Goal: Task Accomplishment & Management: Manage account settings

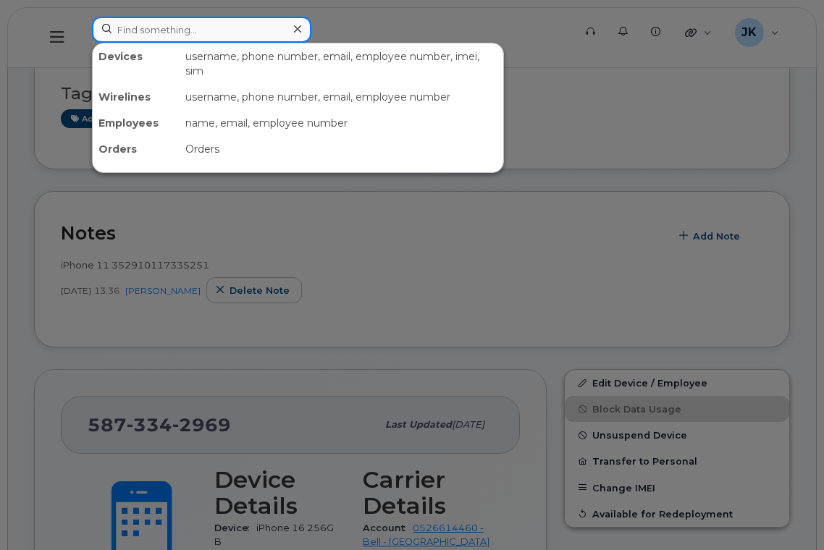
click at [190, 25] on input at bounding box center [201, 30] width 219 height 26
paste input "5873364519"
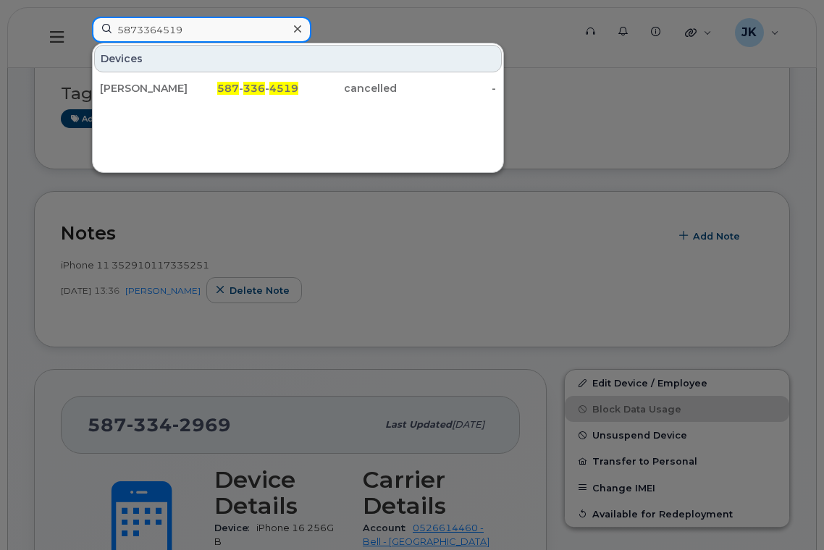
type input "5873364519"
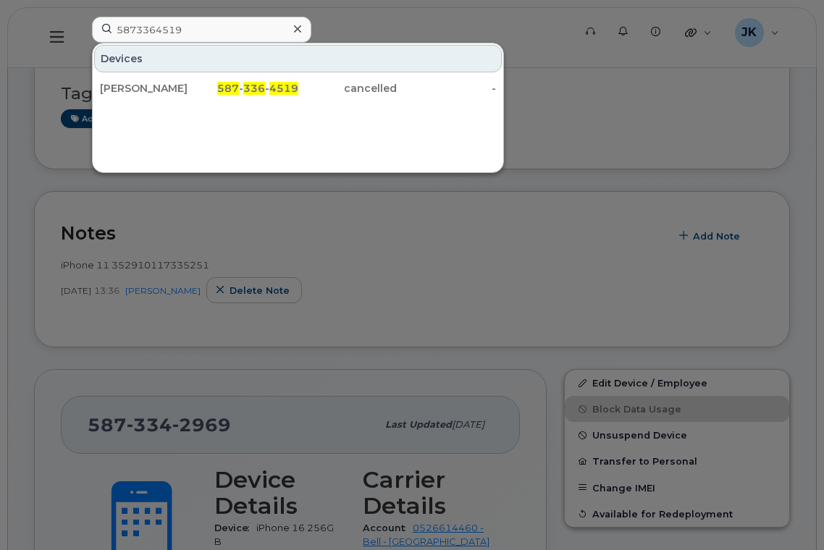
click at [290, 29] on div at bounding box center [297, 29] width 21 height 21
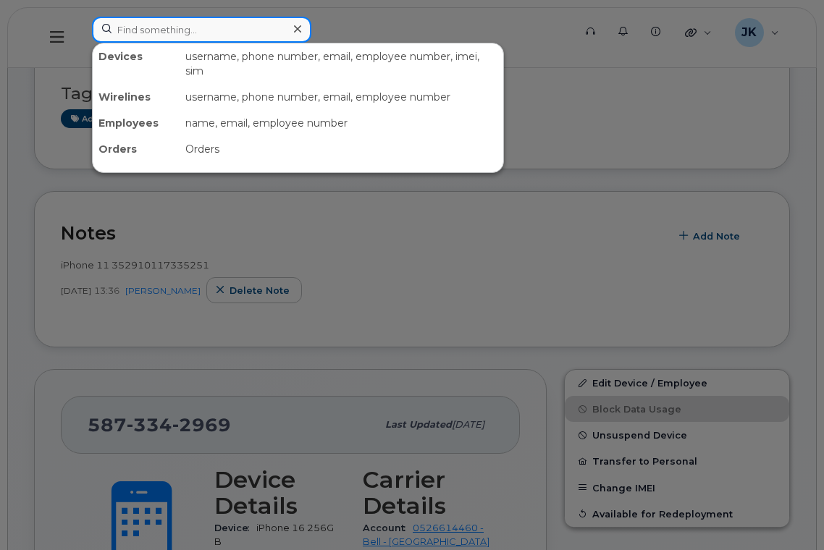
click at [155, 32] on input at bounding box center [201, 30] width 219 height 26
paste input "Sharlene Bell"
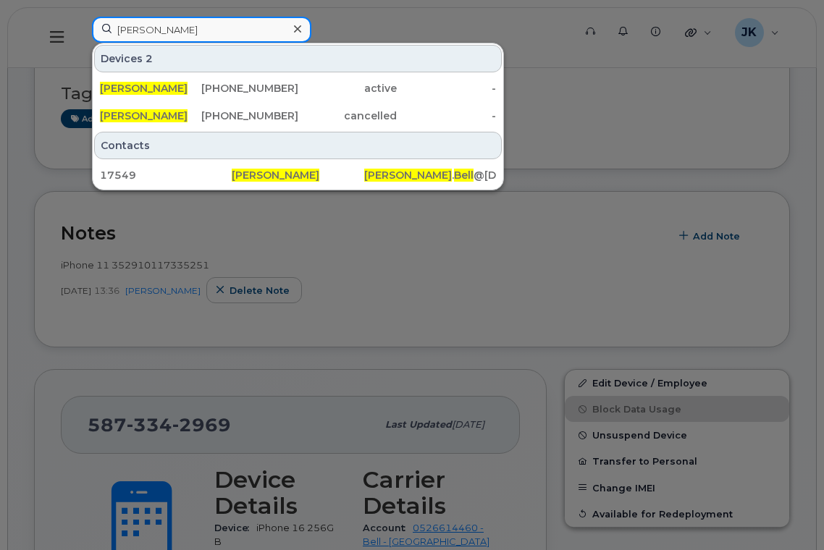
drag, startPoint x: 192, startPoint y: 30, endPoint x: 62, endPoint y: 33, distance: 129.6
click at [80, 33] on div "Sharlene Bell Devices 2 Sharlene Bell 780-991-1349 active - Sharlene Bell 587-3…" at bounding box center [327, 38] width 495 height 42
paste input "[PERSON_NAME]"
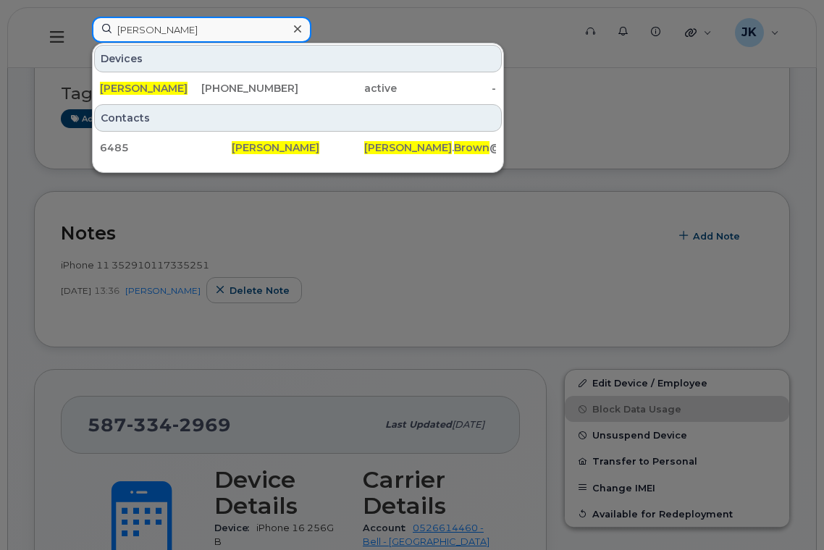
type input "[PERSON_NAME]"
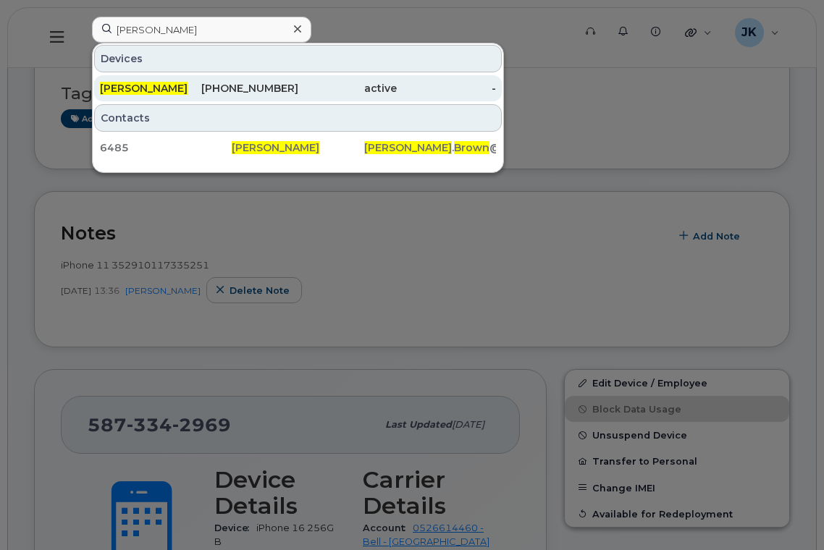
click at [149, 91] on span "[PERSON_NAME]" at bounding box center [144, 88] width 88 height 13
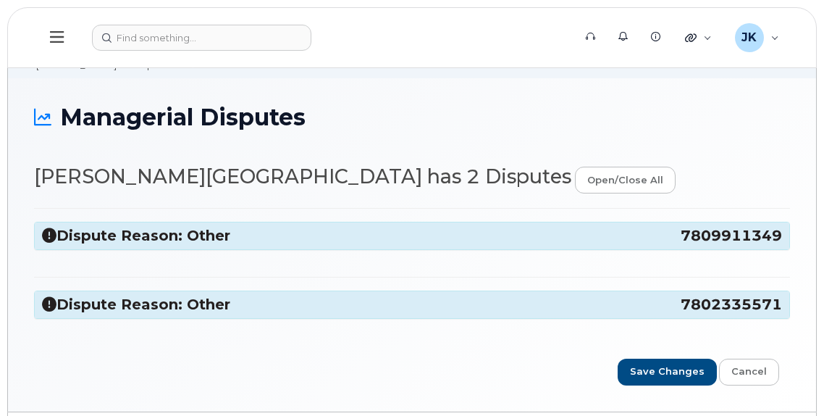
scroll to position [96, 0]
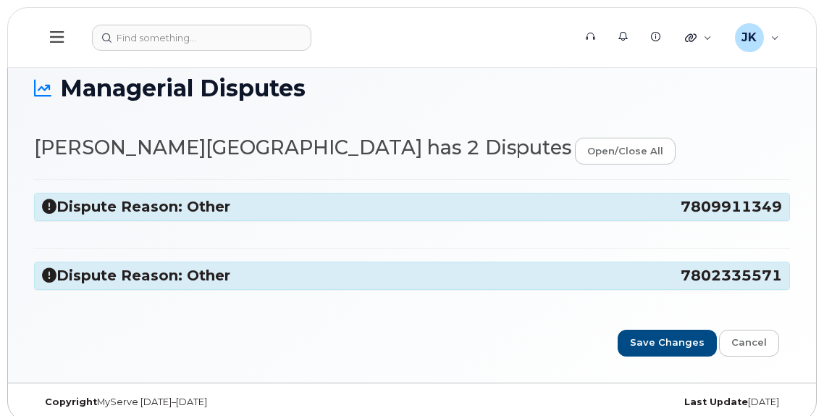
click at [164, 204] on h3 "Dispute Reason: Other 7809911349" at bounding box center [412, 207] width 740 height 20
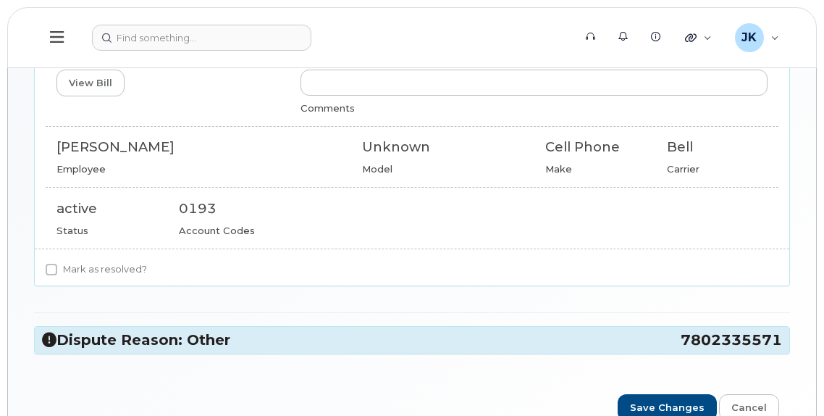
scroll to position [290, 0]
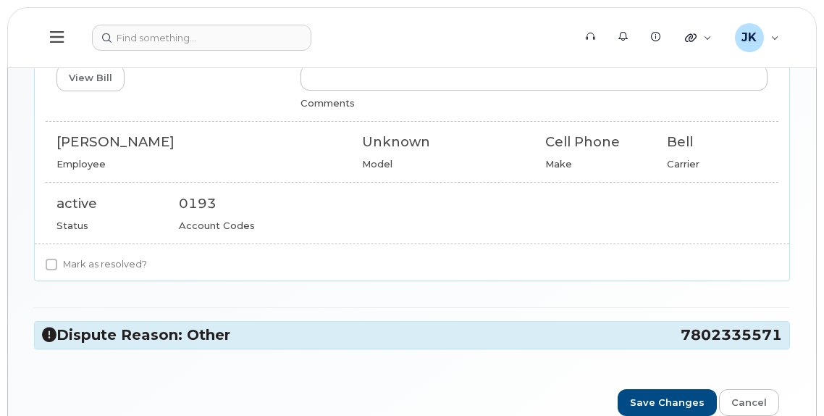
click at [72, 143] on div "Sharlene Bell" at bounding box center [198, 141] width 284 height 19
click at [138, 144] on div "Sharlene Bell" at bounding box center [198, 141] width 284 height 19
copy div "Sharlene Bell"
click at [275, 146] on div "Sharlene Bell" at bounding box center [198, 141] width 284 height 19
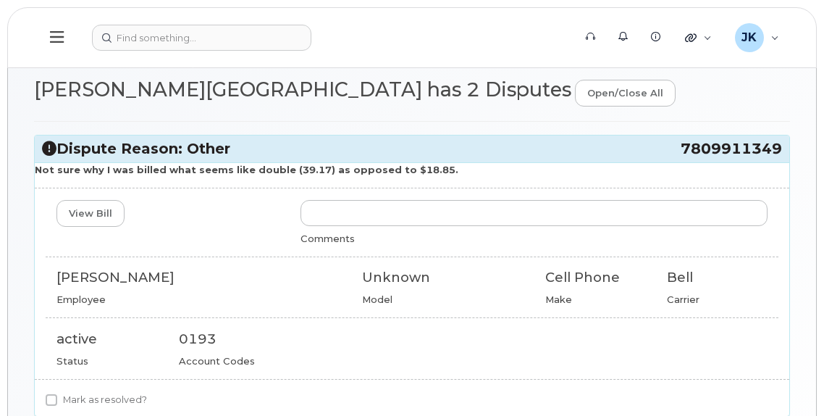
scroll to position [362, 0]
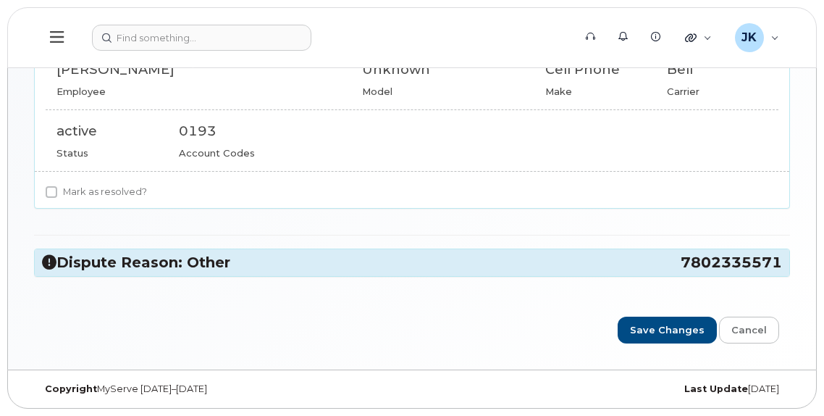
click at [159, 264] on h3 "Dispute Reason: Other 7802335571" at bounding box center [412, 263] width 740 height 20
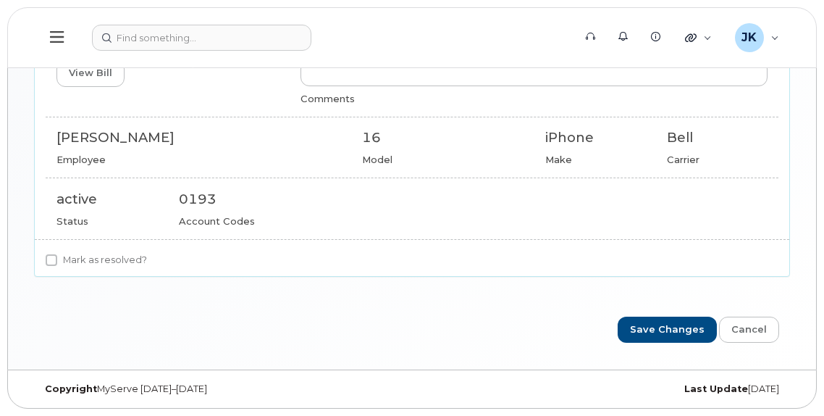
scroll to position [519, 0]
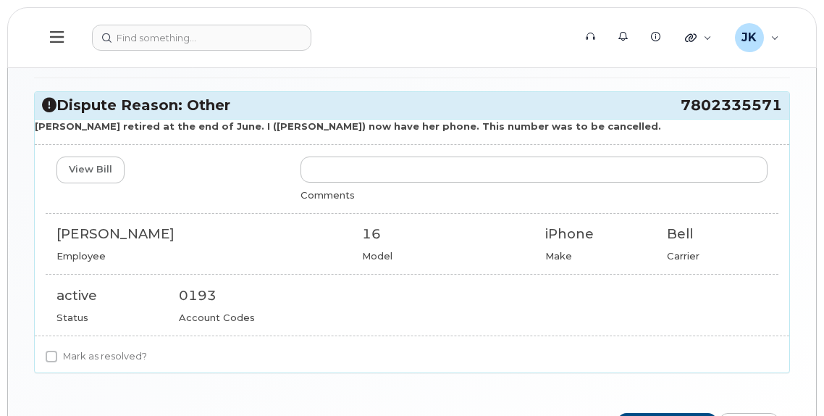
click at [72, 239] on div "[PERSON_NAME]" at bounding box center [198, 233] width 284 height 19
click at [72, 238] on div "[PERSON_NAME]" at bounding box center [198, 233] width 284 height 19
click at [127, 237] on div "[PERSON_NAME]" at bounding box center [198, 233] width 284 height 19
copy div "[PERSON_NAME]"
click at [85, 230] on div "[PERSON_NAME]" at bounding box center [198, 233] width 284 height 19
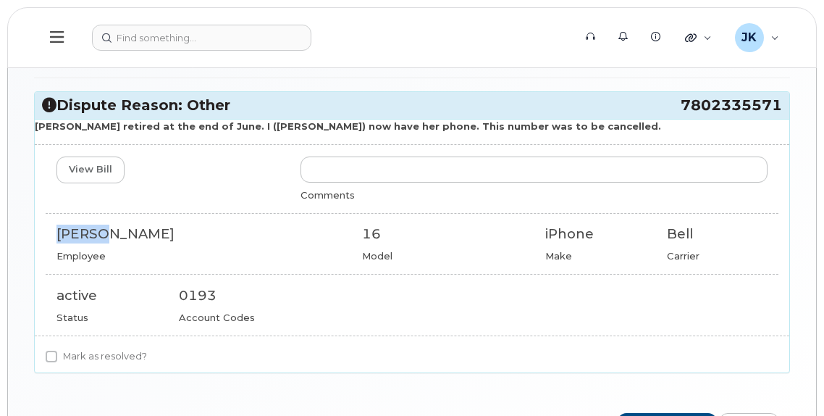
click at [85, 230] on div "[PERSON_NAME]" at bounding box center [198, 233] width 284 height 19
click at [117, 231] on div "[PERSON_NAME]" at bounding box center [198, 233] width 284 height 19
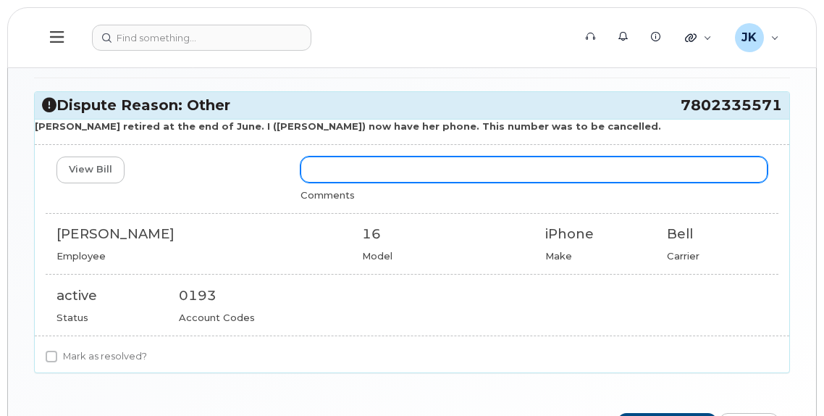
click at [413, 169] on input "text" at bounding box center [533, 169] width 467 height 26
click at [376, 174] on input "text" at bounding box center [533, 169] width 467 height 26
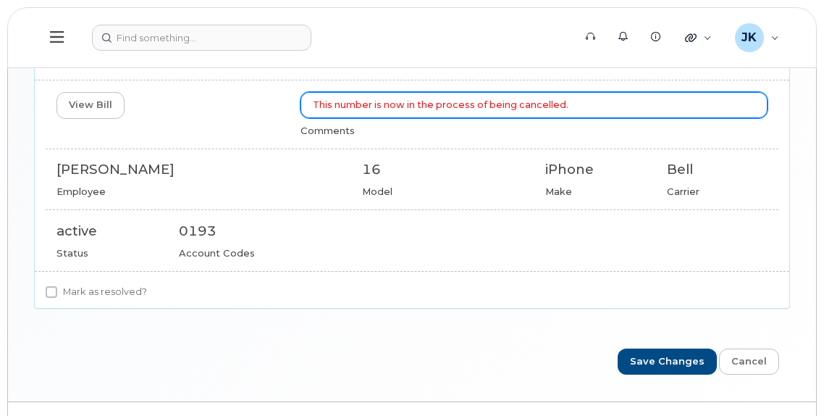
scroll to position [615, 0]
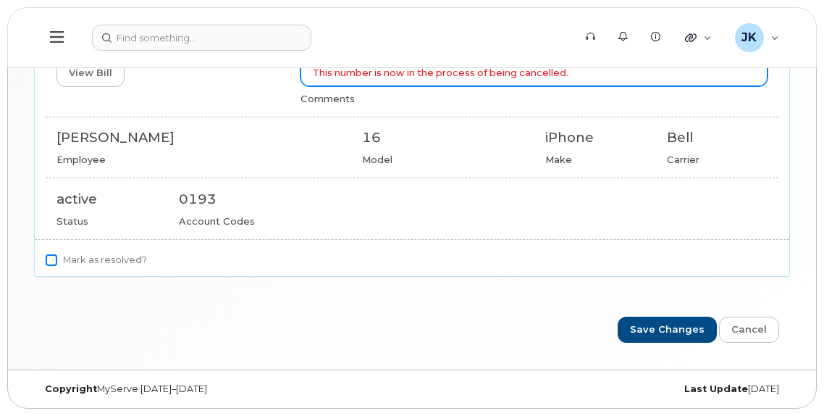
type input "This number is now in the process of being cancelled."
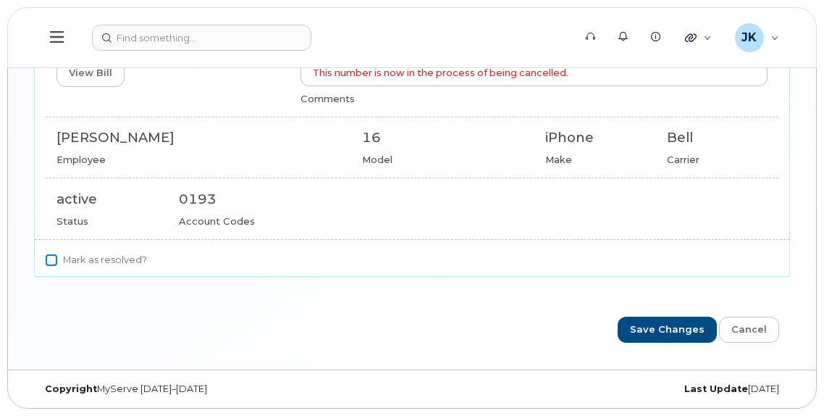
click at [55, 261] on input "Mark as resolved?" at bounding box center [52, 260] width 12 height 12
checkbox input "true"
drag, startPoint x: 655, startPoint y: 333, endPoint x: 621, endPoint y: 333, distance: 34.8
click at [655, 335] on input "Save Changes" at bounding box center [667, 329] width 99 height 27
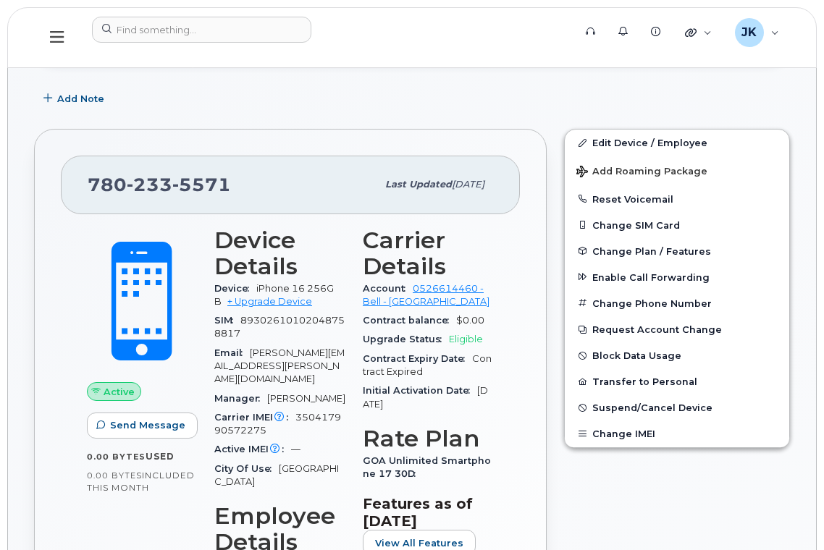
scroll to position [386, 0]
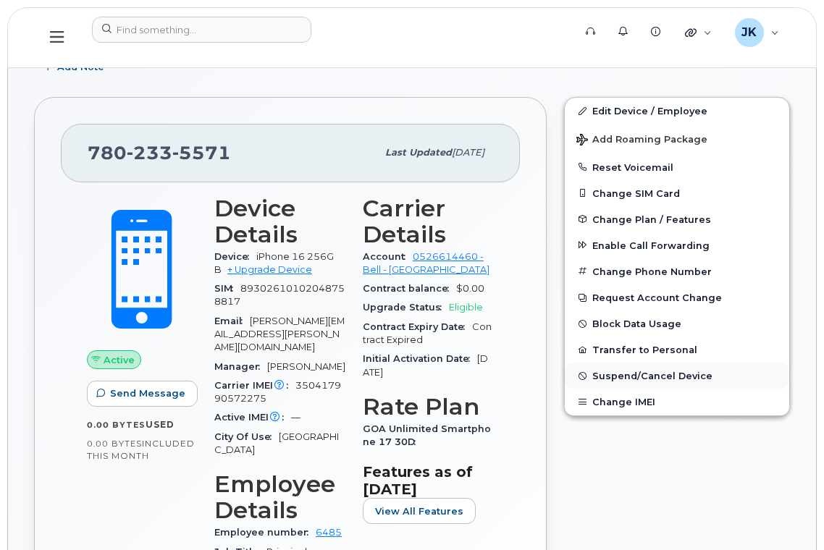
click at [639, 374] on span "Suspend/Cancel Device" at bounding box center [652, 376] width 120 height 11
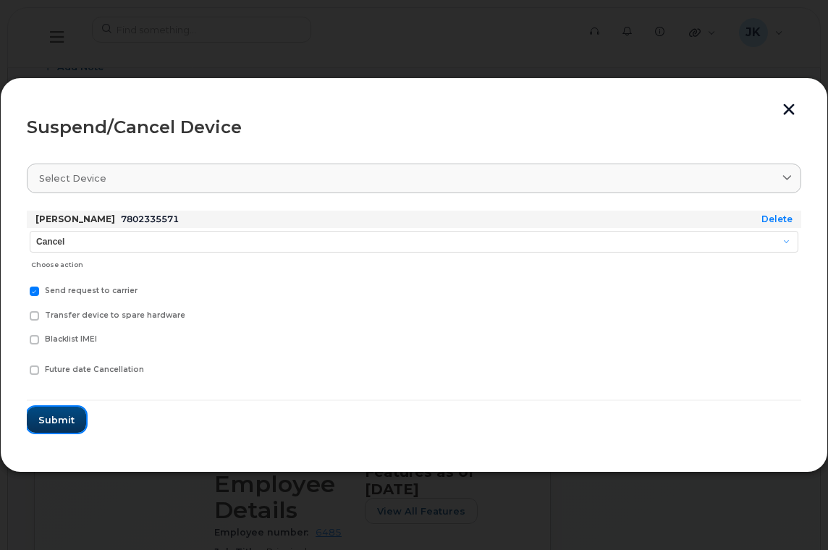
click at [59, 418] on span "Submit" at bounding box center [56, 420] width 36 height 14
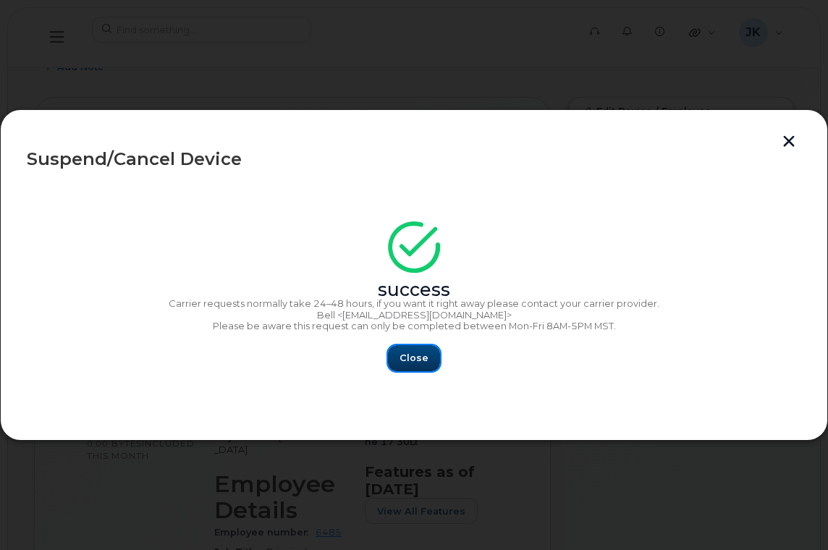
click at [409, 363] on span "Close" at bounding box center [414, 358] width 29 height 14
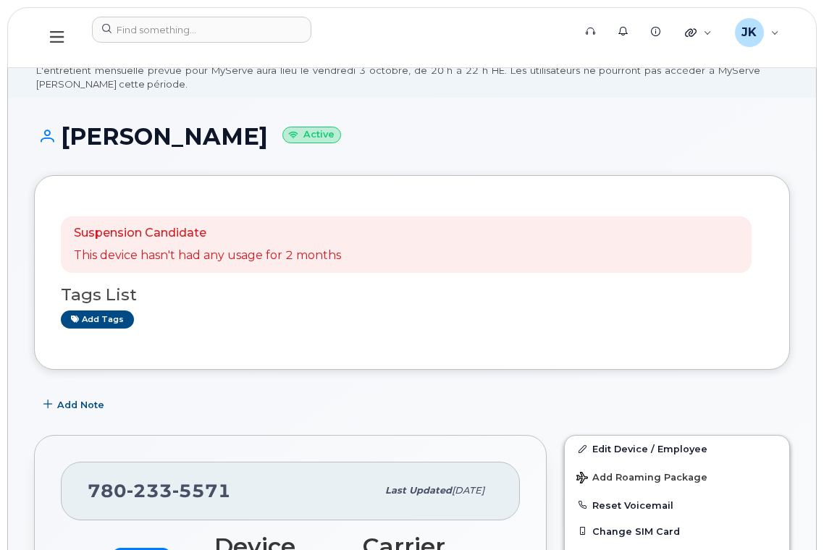
scroll to position [0, 0]
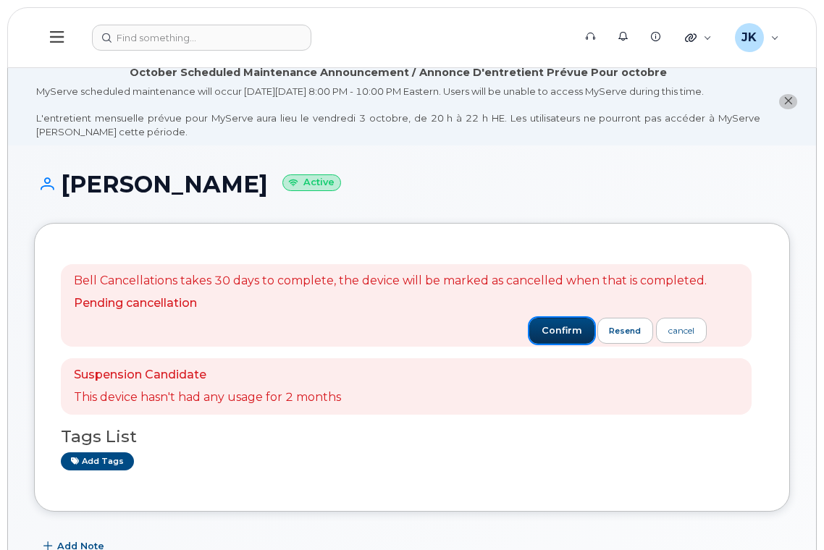
click at [547, 335] on span "confirm" at bounding box center [562, 330] width 41 height 13
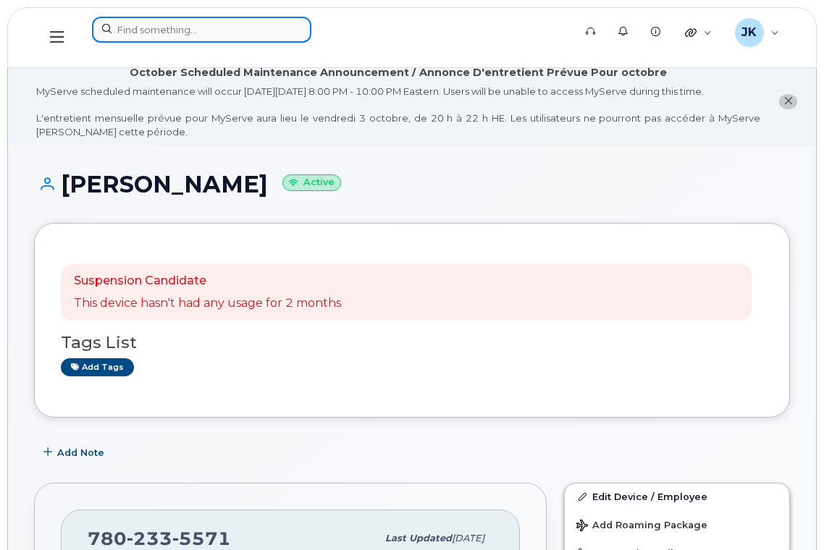
click at [193, 35] on input at bounding box center [201, 30] width 219 height 26
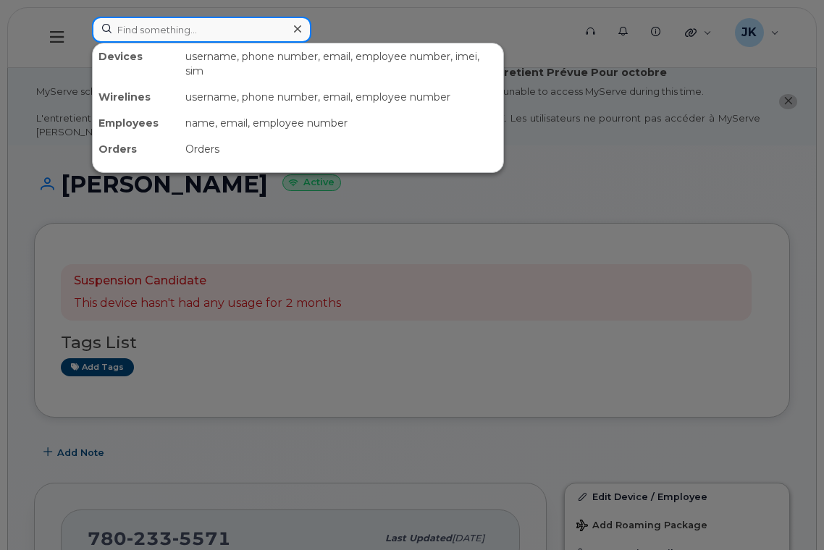
paste input "[PERSON_NAME]"
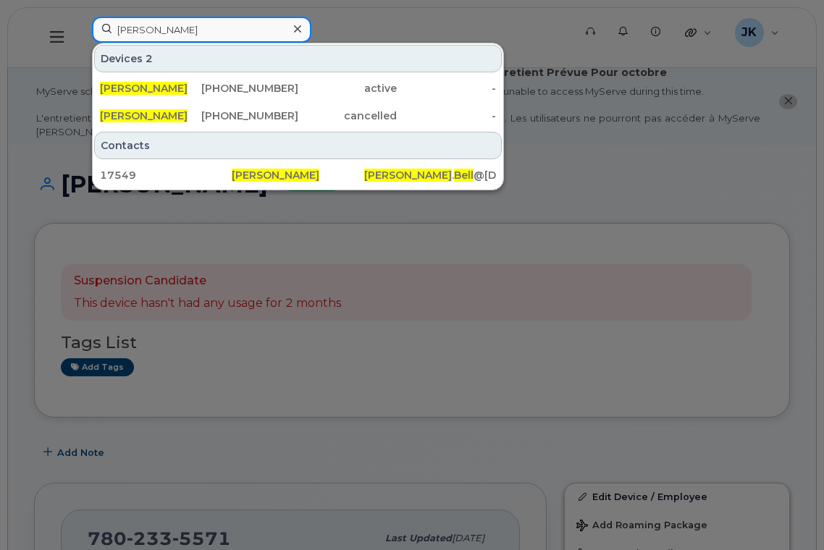
type input "[PERSON_NAME]"
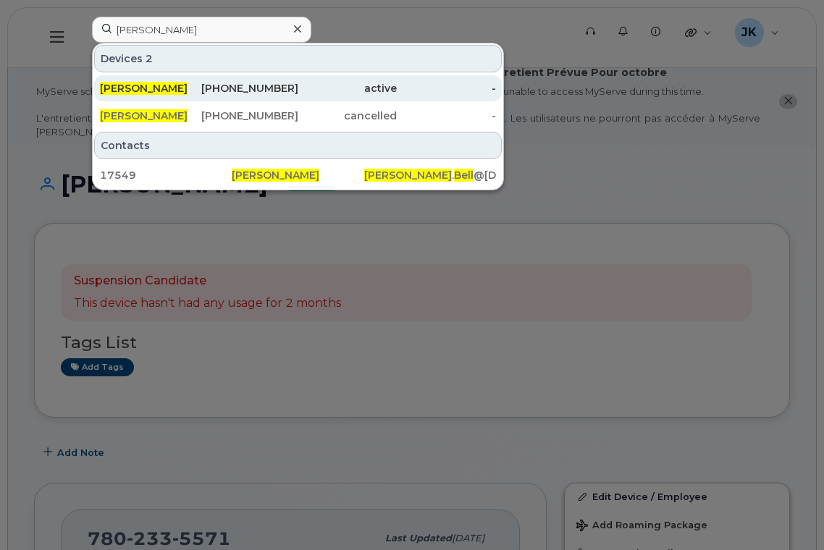
click at [153, 88] on span "[PERSON_NAME]" at bounding box center [144, 88] width 88 height 13
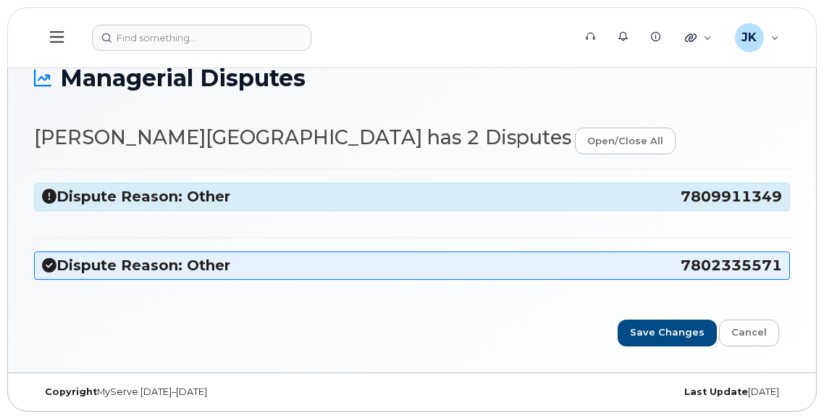
scroll to position [109, 0]
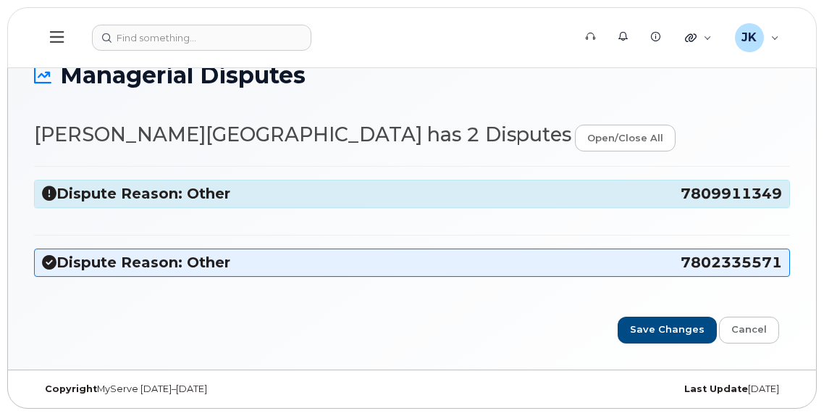
click at [46, 195] on icon at bounding box center [49, 193] width 14 height 14
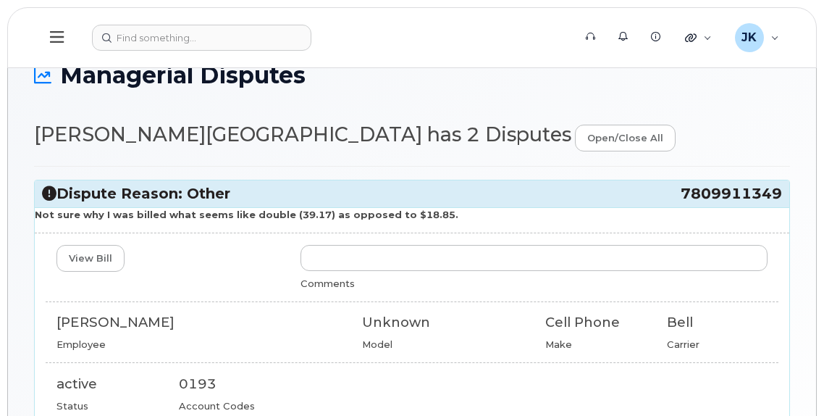
click at [94, 326] on div "[PERSON_NAME]" at bounding box center [198, 322] width 284 height 19
click at [94, 325] on div "[PERSON_NAME]" at bounding box center [198, 322] width 284 height 19
click at [141, 319] on div "[PERSON_NAME]" at bounding box center [198, 322] width 284 height 19
copy div "[PERSON_NAME]"
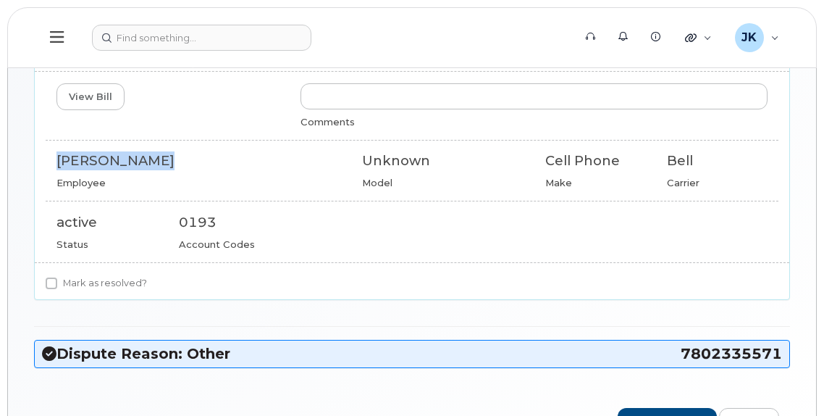
scroll to position [169, 0]
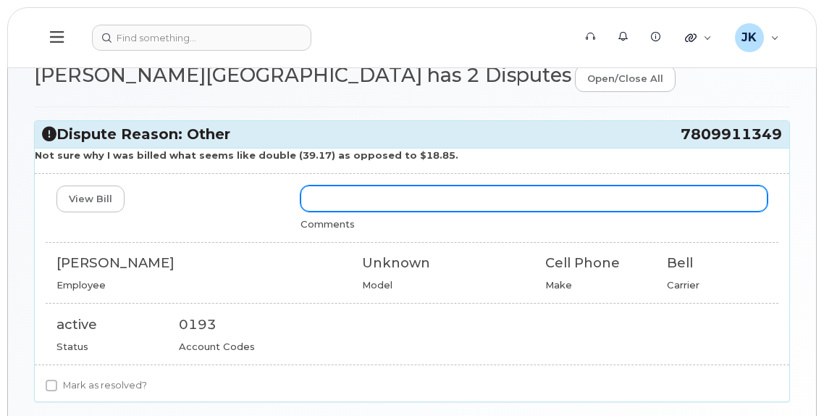
click at [327, 202] on input "text" at bounding box center [533, 198] width 467 height 26
paste input "This is because Sharlene ported her personal number to the division 1/2 way thr…"
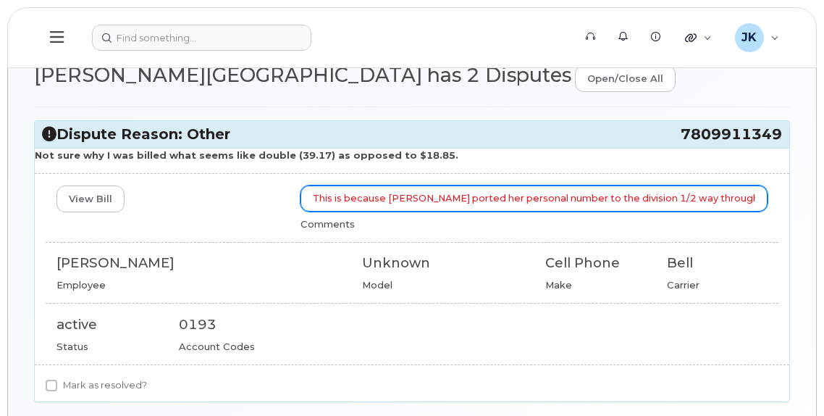
scroll to position [0, 959]
type input "This is because Sharlene ported her personal number to the division 1/2 way thr…"
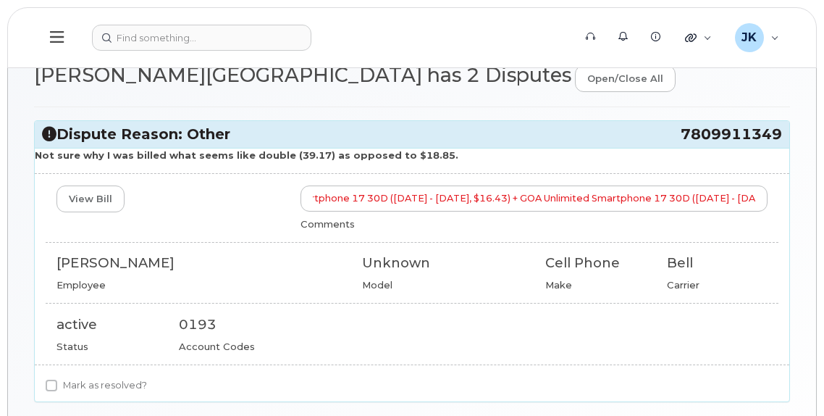
click at [199, 201] on div "View Bill" at bounding box center [168, 198] width 244 height 27
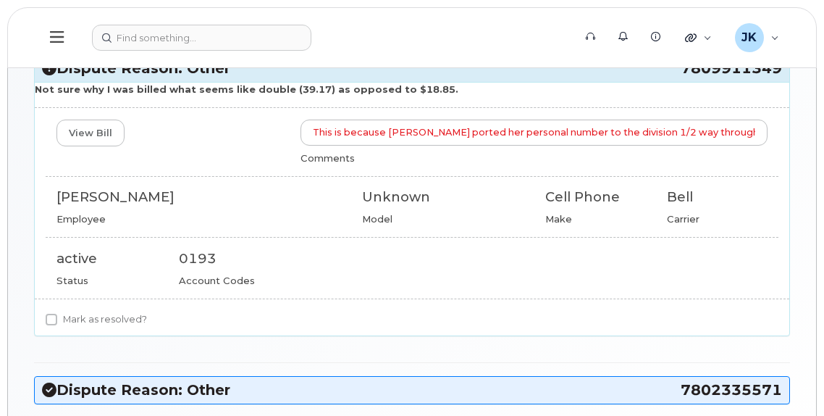
scroll to position [362, 0]
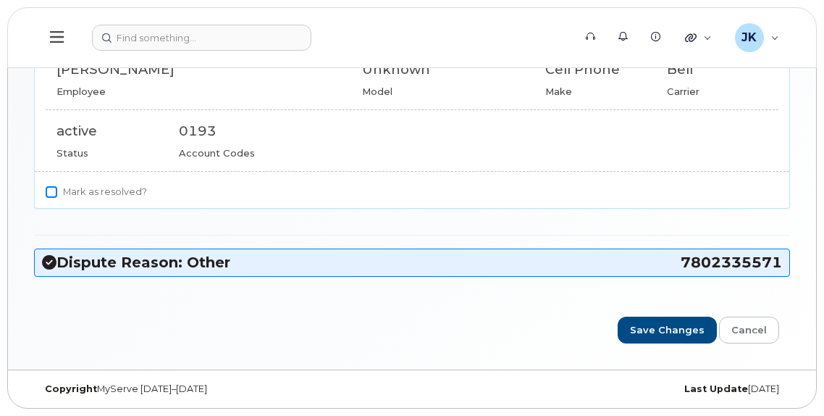
click at [50, 192] on input "Mark as resolved?" at bounding box center [52, 192] width 12 height 12
checkbox input "true"
click at [652, 328] on input "Save Changes" at bounding box center [667, 329] width 99 height 27
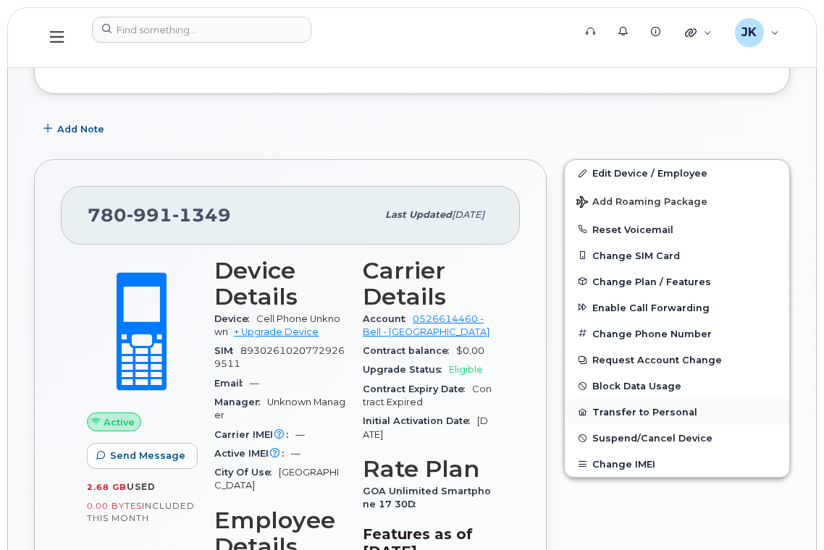
scroll to position [391, 0]
click at [629, 411] on button "Transfer to Personal" at bounding box center [677, 413] width 224 height 26
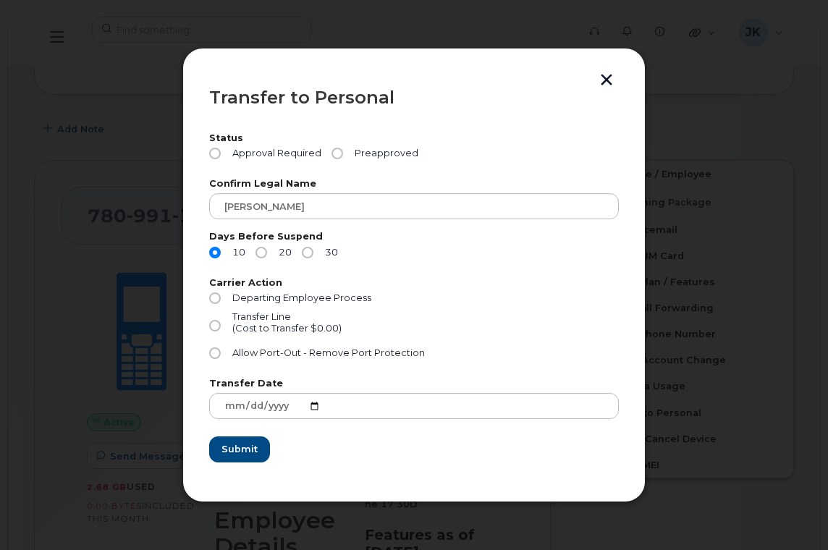
click at [608, 78] on button "button" at bounding box center [607, 81] width 22 height 15
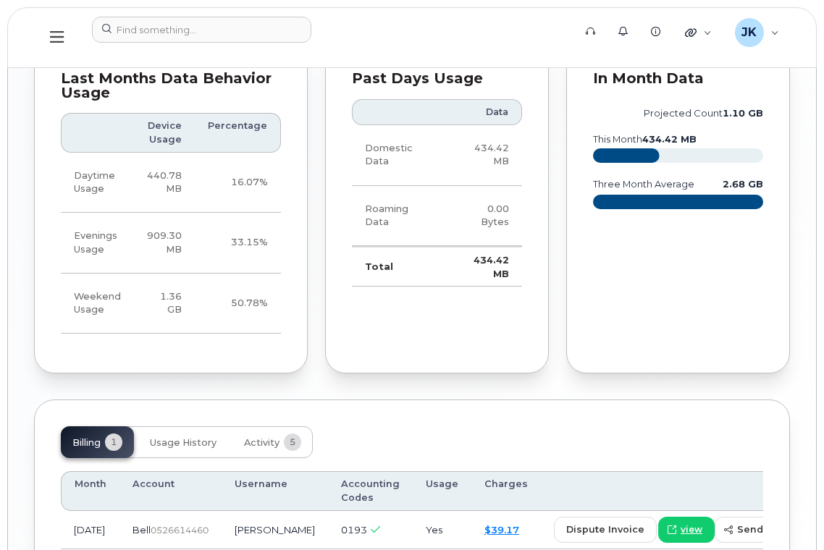
scroll to position [1395, 0]
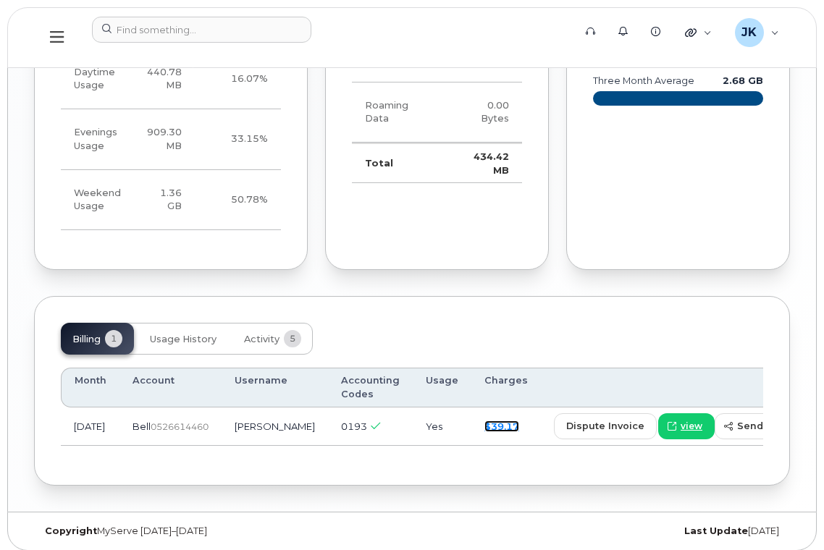
click at [484, 421] on link "$39.17" at bounding box center [501, 427] width 35 height 12
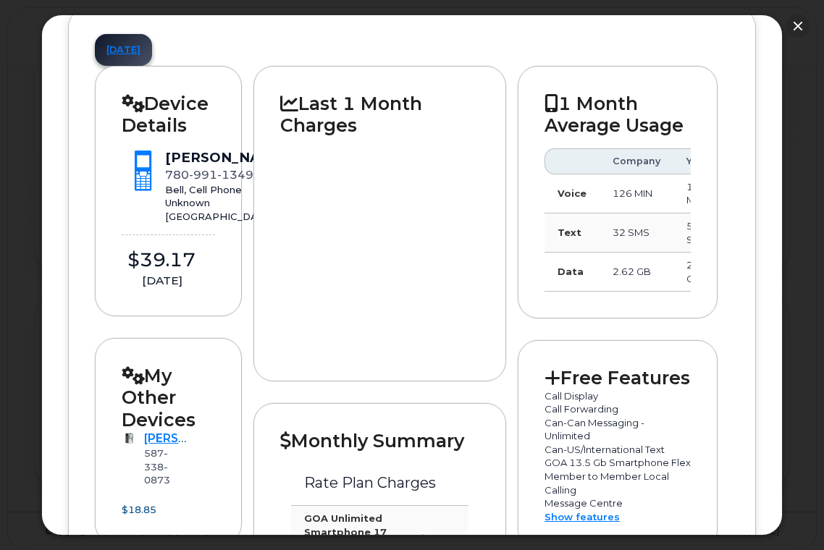
scroll to position [386, 0]
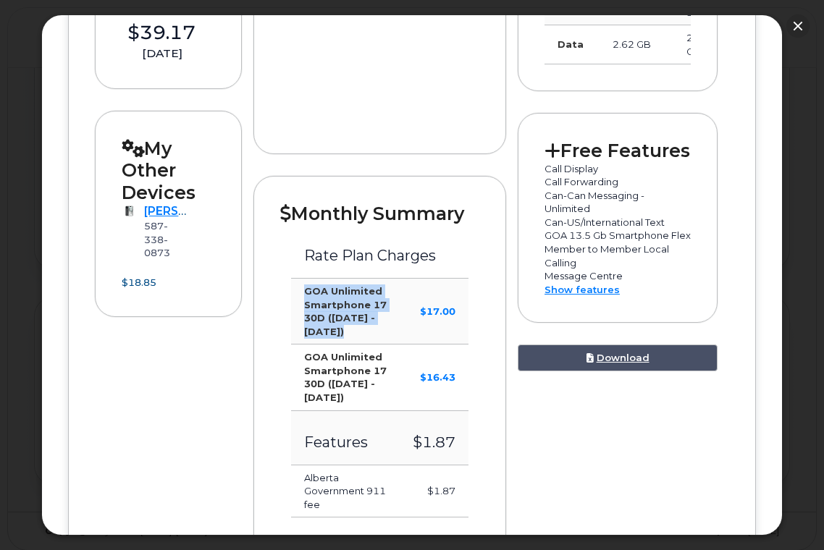
drag, startPoint x: 304, startPoint y: 290, endPoint x: 352, endPoint y: 332, distance: 63.6
click at [352, 332] on td "GOA Unlimited Smartphone 17 30D (Sep 17 - Oct 16)" at bounding box center [345, 312] width 109 height 66
copy strong "GOA Unlimited Smartphone 17 30D (Sep 17 - Oct 16)"
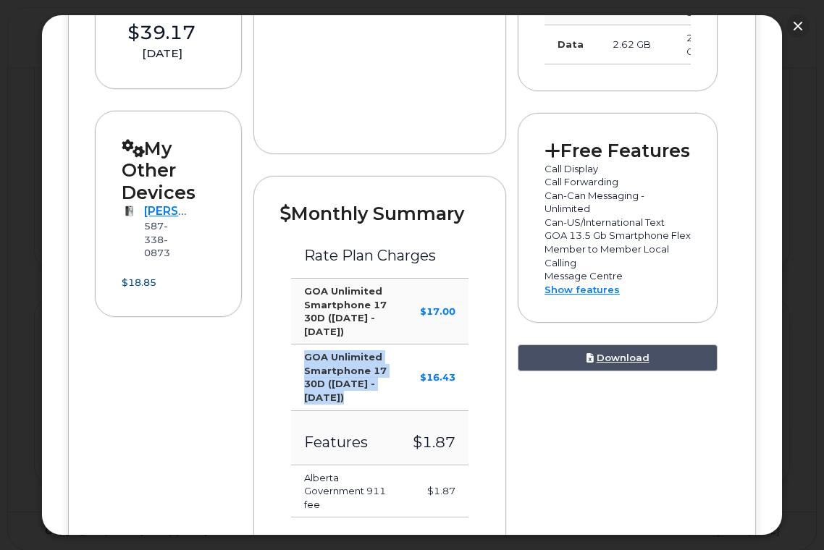
drag, startPoint x: 304, startPoint y: 356, endPoint x: 349, endPoint y: 395, distance: 59.1
click at [349, 395] on td "GOA Unlimited Smartphone 17 30D (Aug 18 - Sep 16)" at bounding box center [345, 378] width 109 height 66
copy strong "GOA Unlimited Smartphone 17 30D (Aug 18 - Sep 16)"
click at [794, 21] on button "button" at bounding box center [797, 25] width 23 height 23
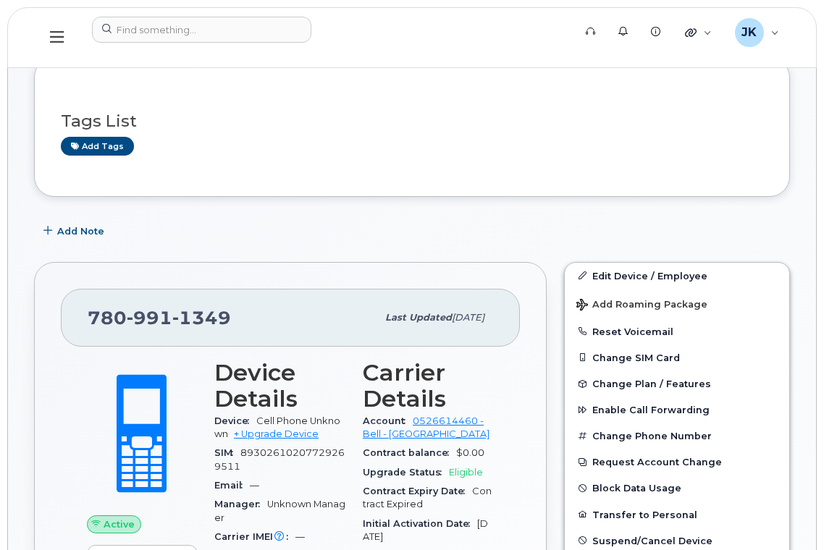
scroll to position [0, 0]
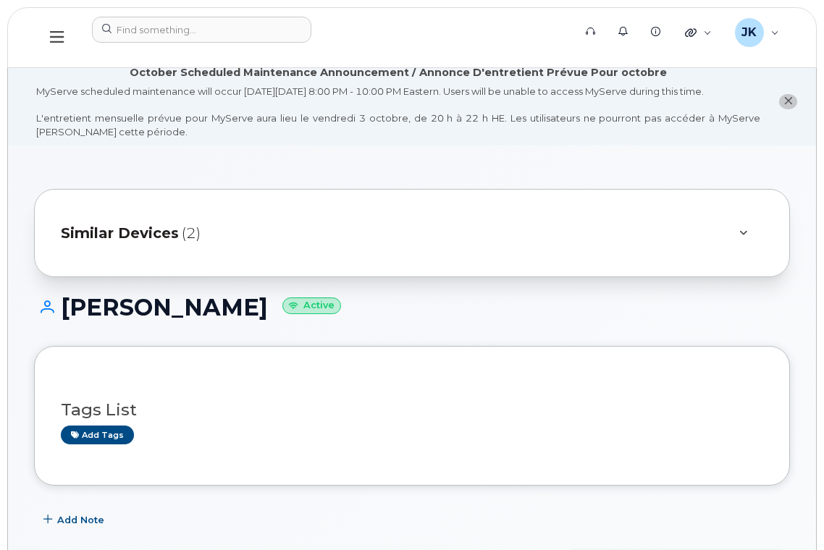
click at [102, 300] on h1 "Sharlene Bell Active" at bounding box center [412, 307] width 756 height 25
drag, startPoint x: 102, startPoint y: 300, endPoint x: 157, endPoint y: 298, distance: 55.1
click at [104, 300] on h1 "Sharlene Bell Active" at bounding box center [412, 307] width 756 height 25
click at [178, 303] on h1 "Sharlene Bell Active" at bounding box center [412, 307] width 756 height 25
copy h1 "[PERSON_NAME]"
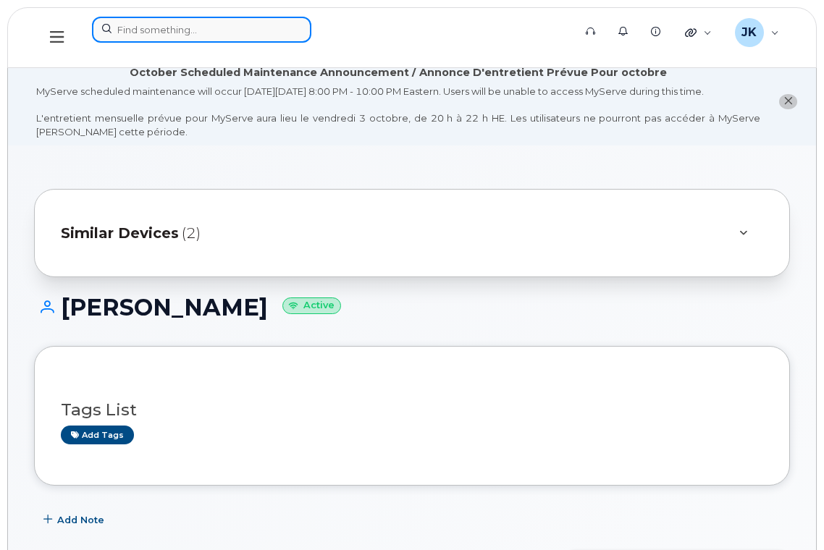
click at [186, 30] on input at bounding box center [201, 30] width 219 height 26
paste input "[PERSON_NAME]"
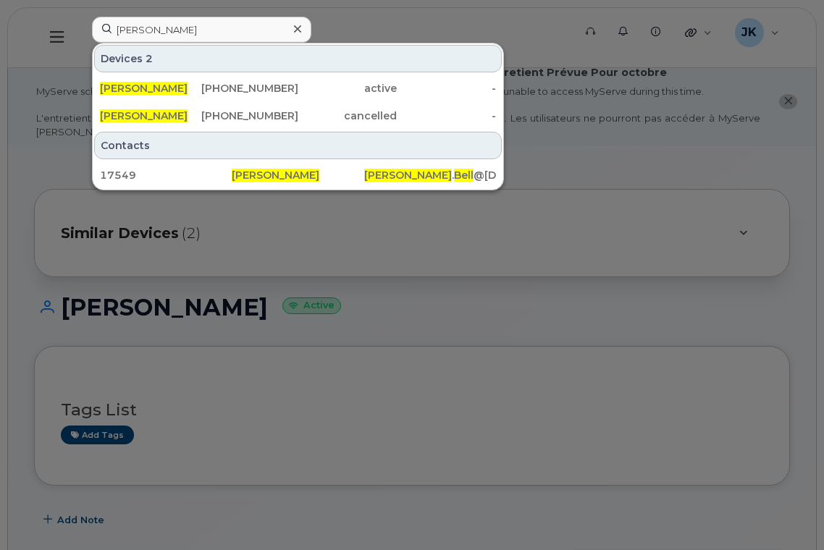
click at [14, 25] on div at bounding box center [412, 275] width 824 height 550
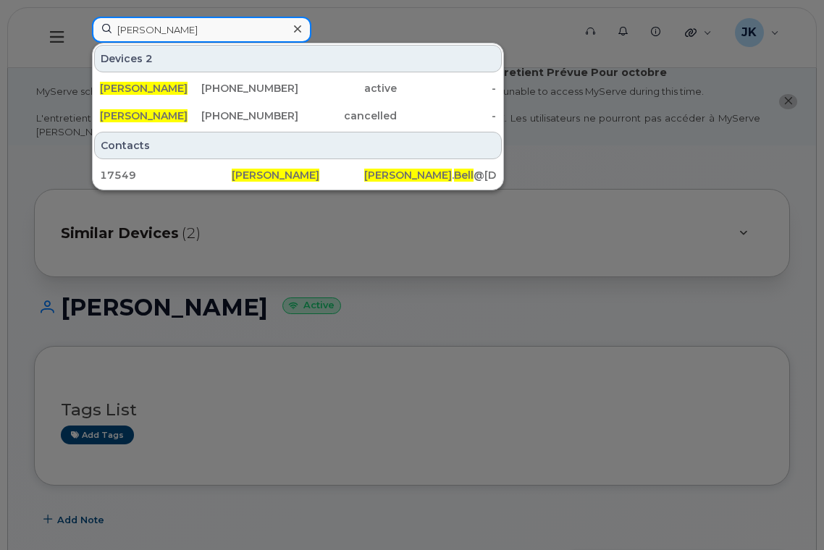
click at [188, 30] on input "[PERSON_NAME]" at bounding box center [201, 30] width 219 height 26
paste input "5873381284"
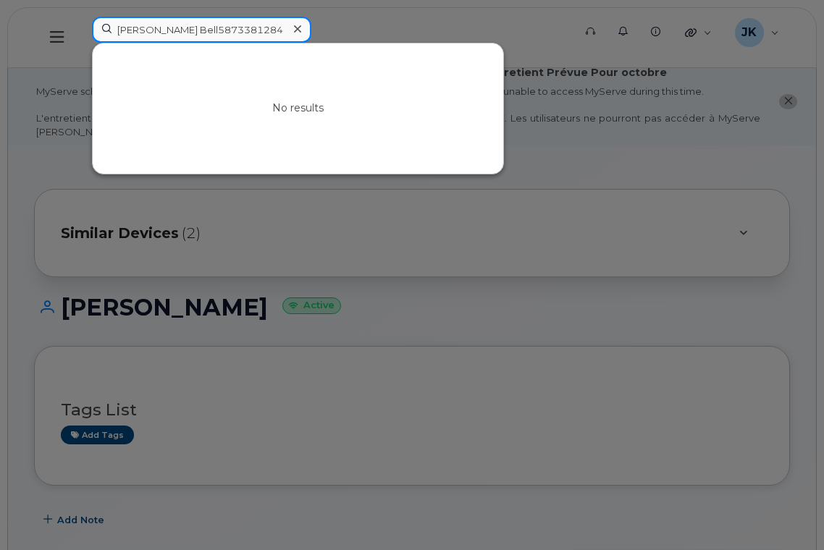
click at [188, 30] on input "Sharlene Bell5873381284" at bounding box center [201, 30] width 219 height 26
paste input
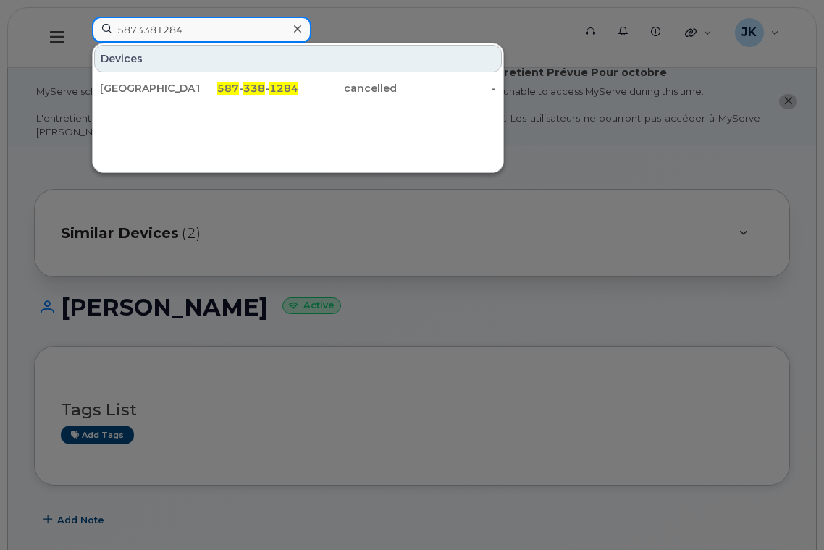
click at [201, 31] on input "5873381284" at bounding box center [201, 30] width 219 height 26
drag, startPoint x: 225, startPoint y: 27, endPoint x: 46, endPoint y: 33, distance: 179.7
click at [80, 33] on div "5873381284 Devices Edmonton Christian School West 587 - 338 - 1284 cancelled -" at bounding box center [327, 38] width 495 height 42
paste input "409013"
type input "5873409013"
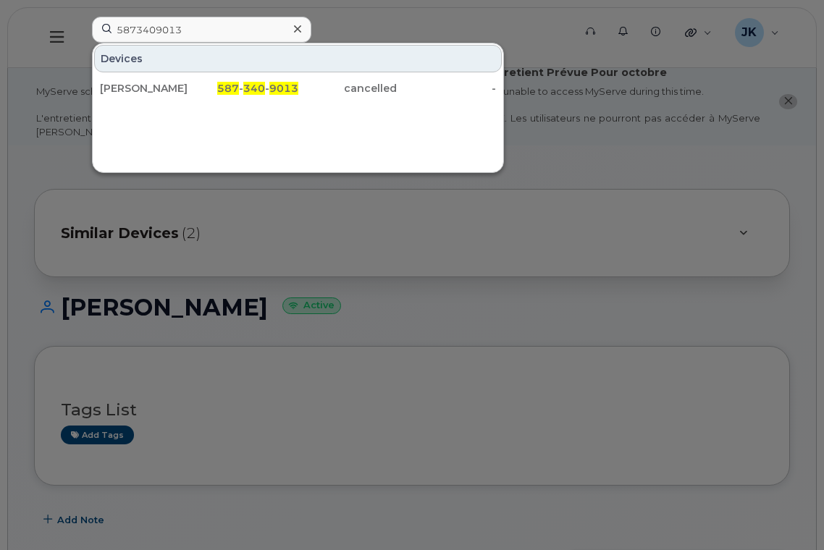
click at [296, 28] on icon at bounding box center [297, 28] width 7 height 7
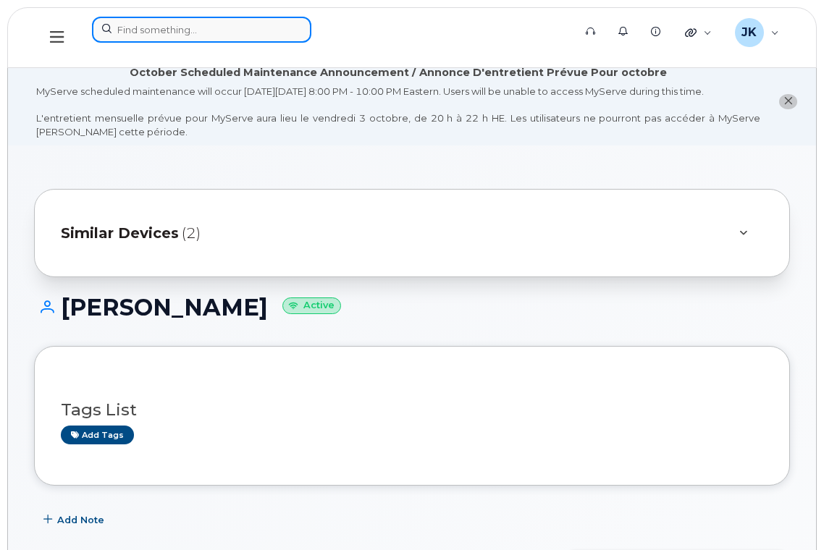
click at [167, 32] on input at bounding box center [201, 30] width 219 height 26
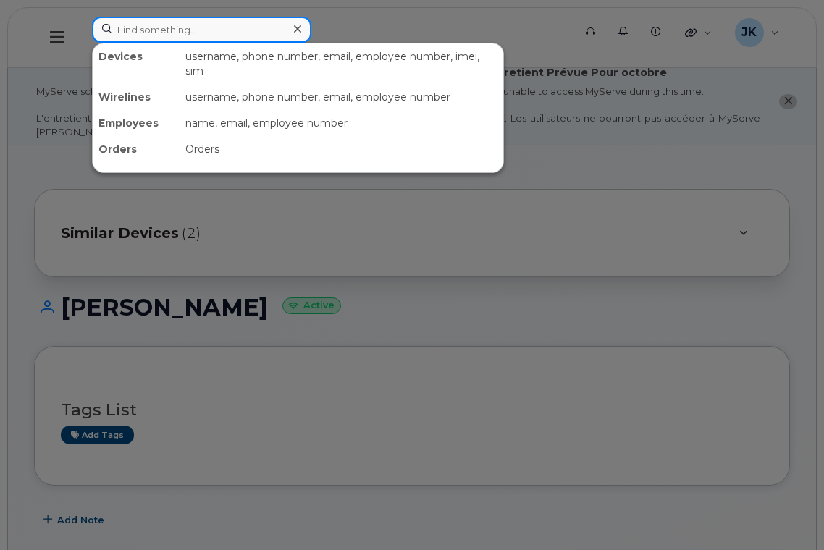
paste input "7804909511"
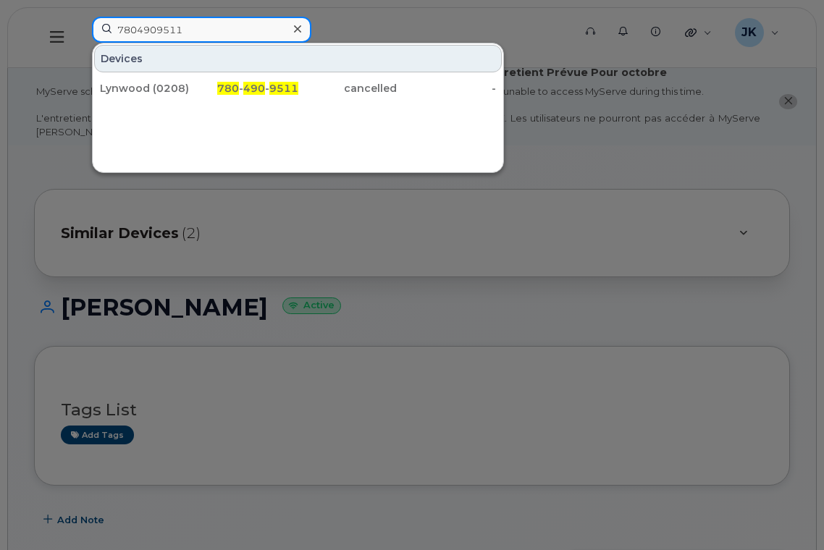
drag, startPoint x: 198, startPoint y: 31, endPoint x: 74, endPoint y: 33, distance: 123.8
click at [80, 33] on div "7804909511 Devices Lynwood (0208) 780 - 490 - 9511 cancelled -" at bounding box center [327, 38] width 495 height 42
paste input "2331932"
type input "7802331932"
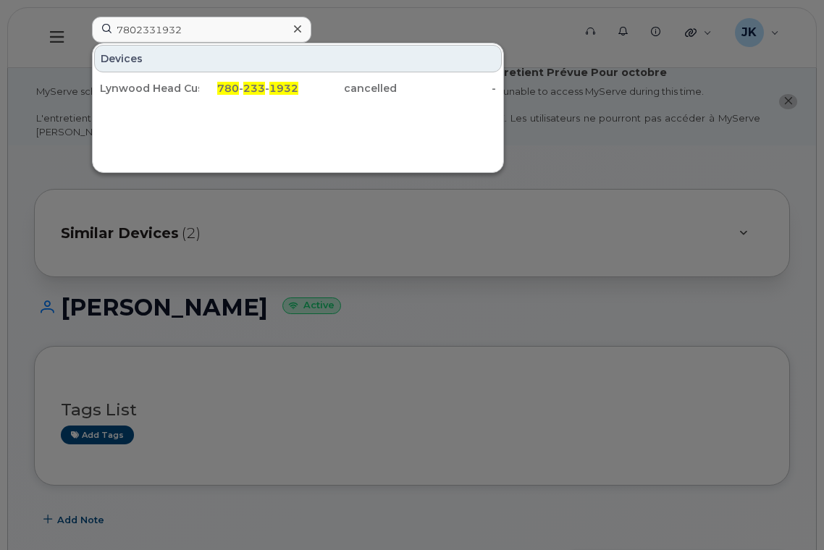
click at [299, 30] on icon at bounding box center [297, 28] width 7 height 7
